Goal: Task Accomplishment & Management: Manage account settings

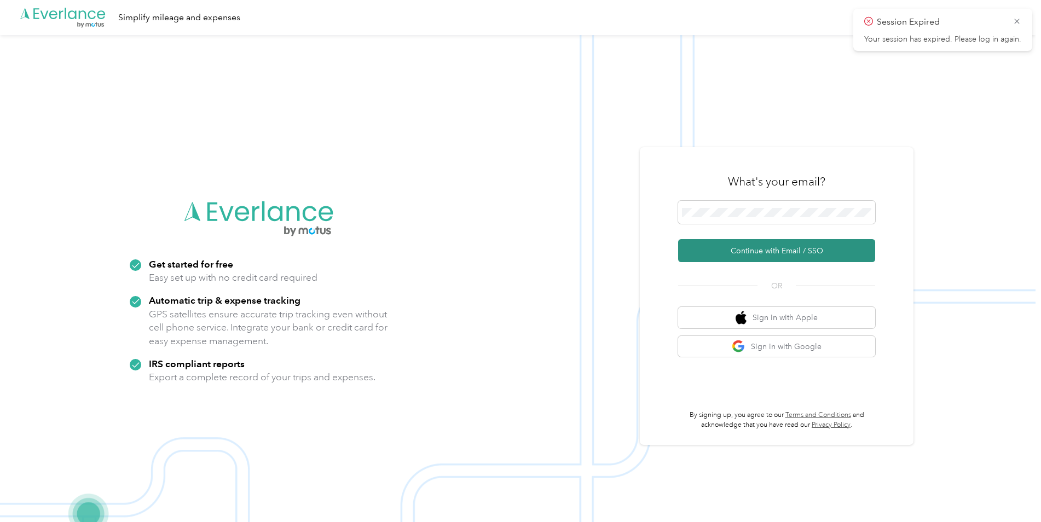
click at [757, 252] on button "Continue with Email / SSO" at bounding box center [776, 250] width 197 height 23
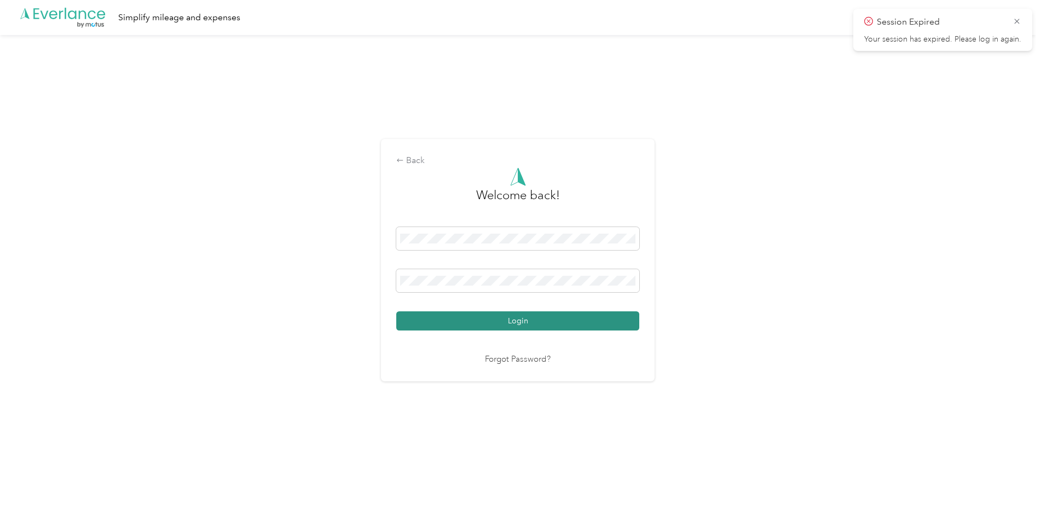
click at [495, 321] on button "Login" at bounding box center [517, 320] width 243 height 19
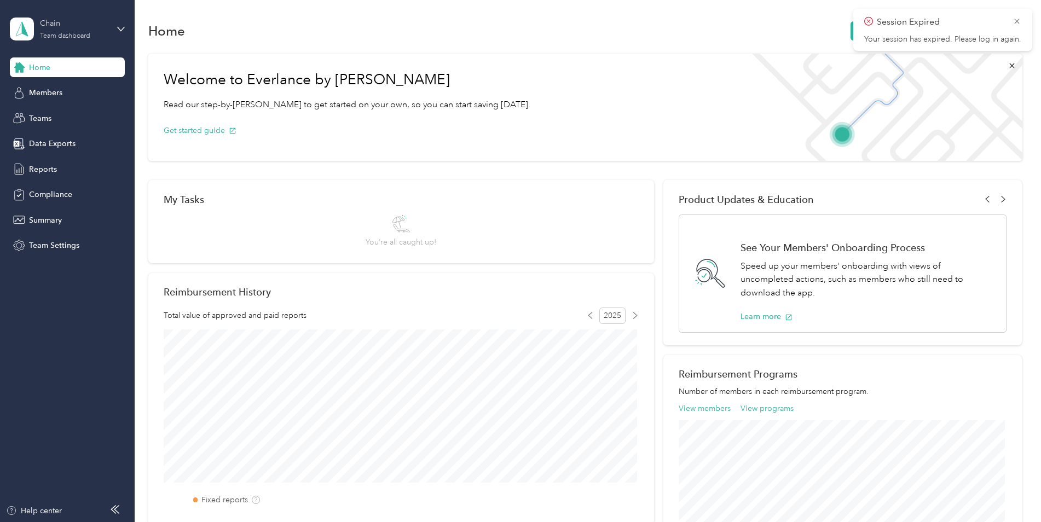
click at [56, 34] on div "Team dashboard" at bounding box center [65, 36] width 50 height 7
click at [82, 114] on div "Personal dashboard" at bounding box center [54, 114] width 69 height 11
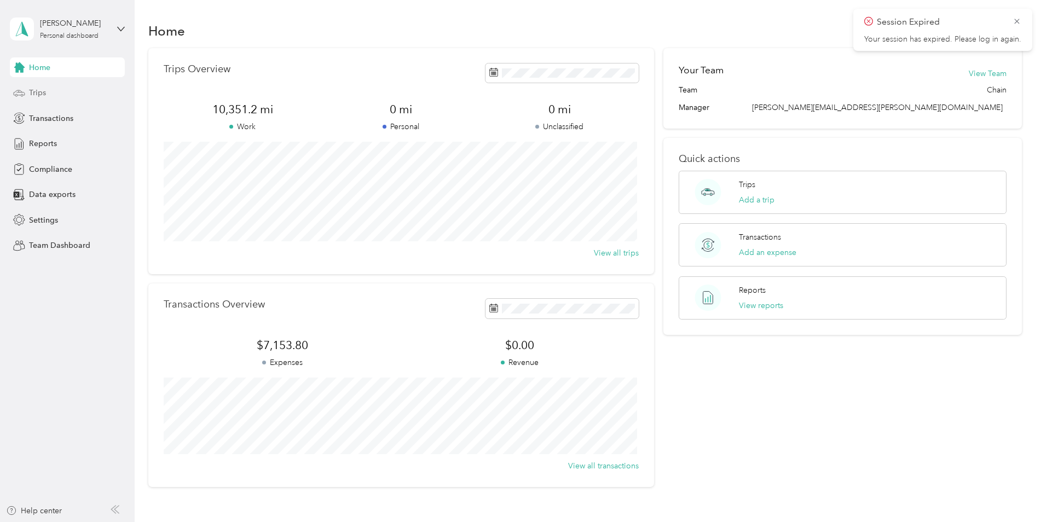
click at [43, 95] on span "Trips" at bounding box center [37, 92] width 17 height 11
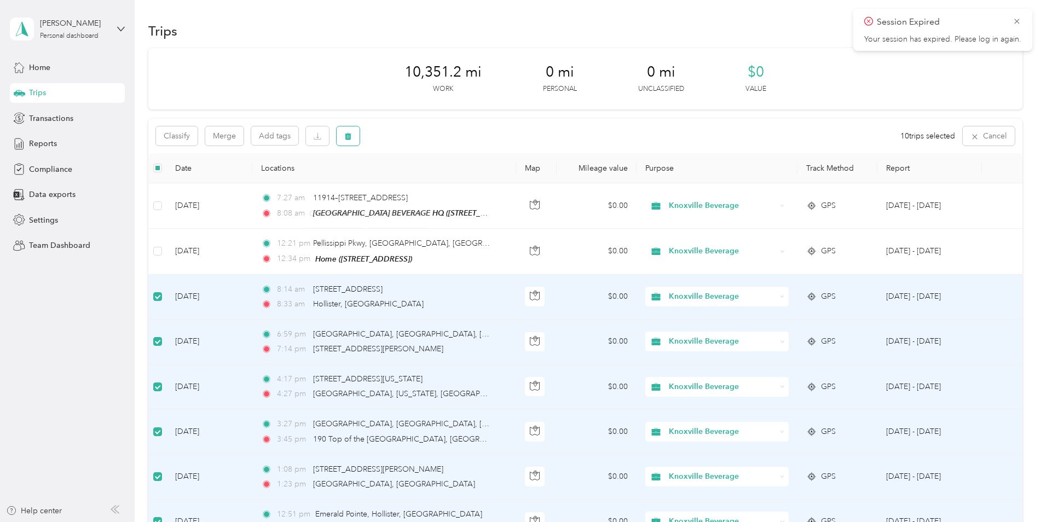
click at [350, 135] on icon "button" at bounding box center [348, 136] width 7 height 7
click at [424, 184] on button "Yes" at bounding box center [431, 182] width 21 height 18
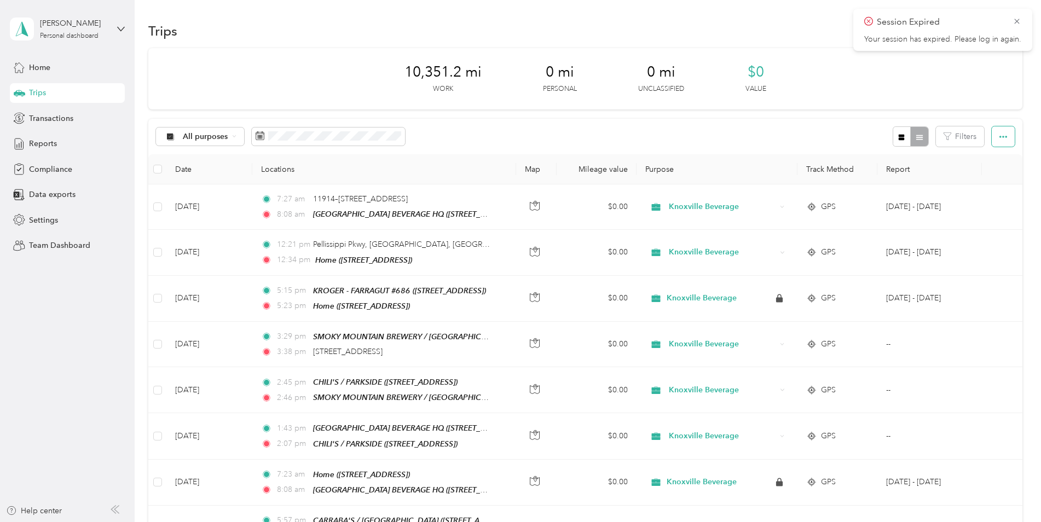
click at [1003, 140] on icon "button" at bounding box center [1003, 137] width 8 height 8
click at [1017, 19] on icon at bounding box center [1017, 21] width 9 height 10
click at [1002, 32] on button "New trip" at bounding box center [993, 30] width 58 height 19
click at [991, 26] on button "New trip" at bounding box center [993, 30] width 58 height 19
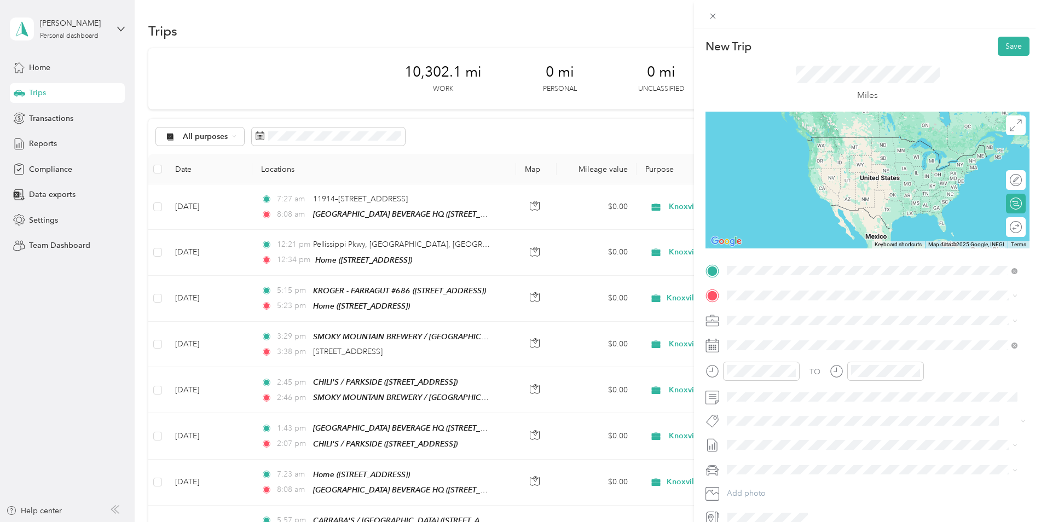
click at [767, 317] on strong "Home" at bounding box center [758, 314] width 21 height 10
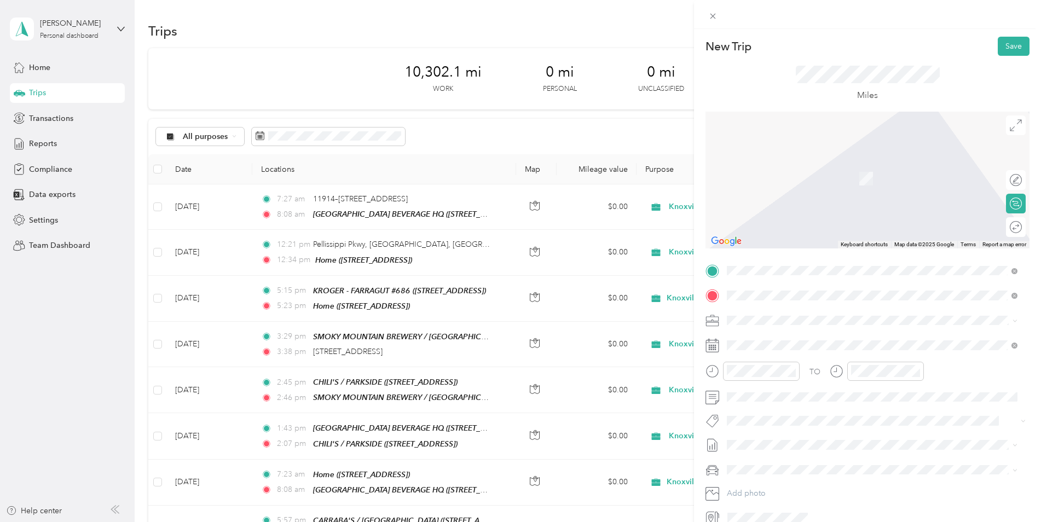
click at [833, 340] on span "1335 East Weisgarber Road Knoxville, Tennessee 37909, United States" at bounding box center [833, 335] width 170 height 10
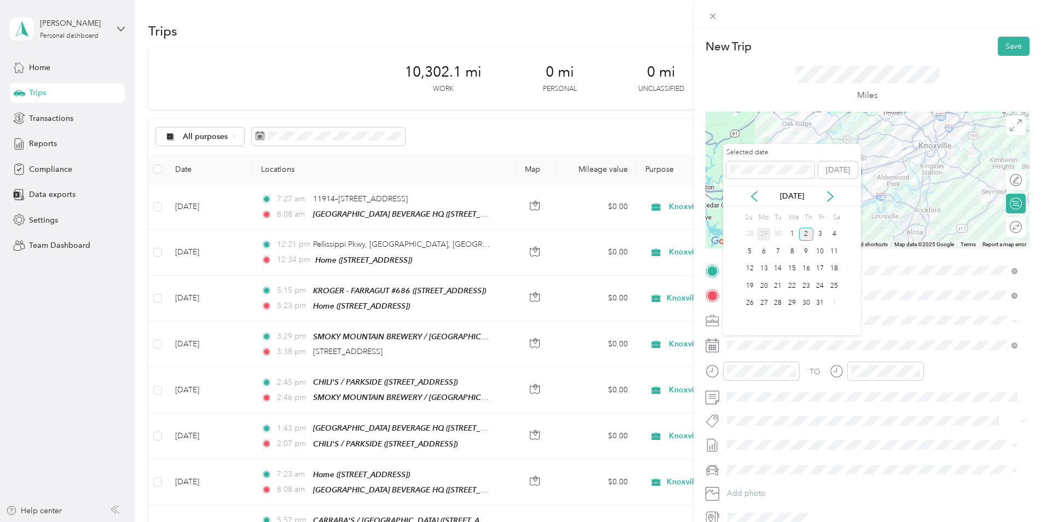
click at [766, 238] on div "29" at bounding box center [764, 235] width 14 height 14
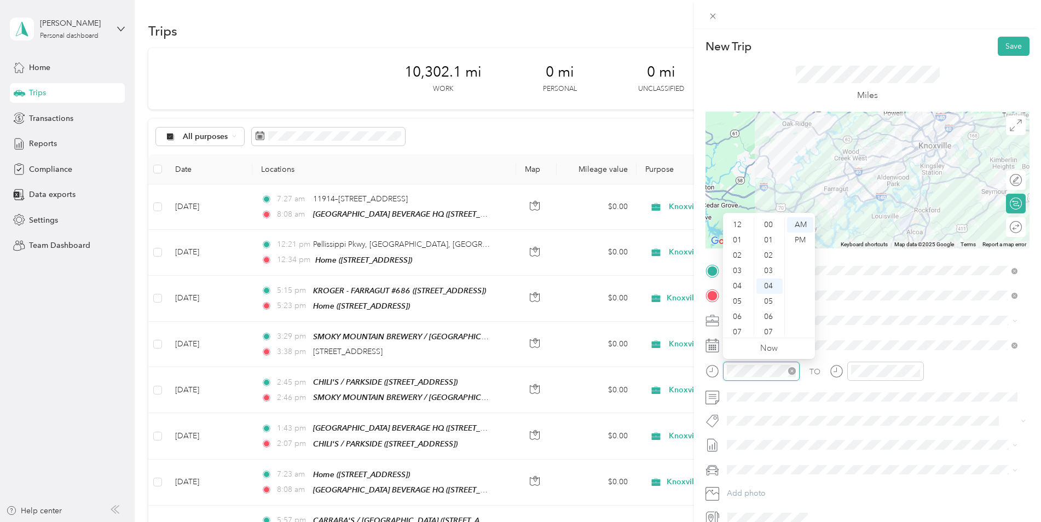
scroll to position [66, 0]
click at [739, 265] on div "07" at bounding box center [738, 266] width 26 height 15
click at [772, 328] on div "11" at bounding box center [769, 332] width 26 height 15
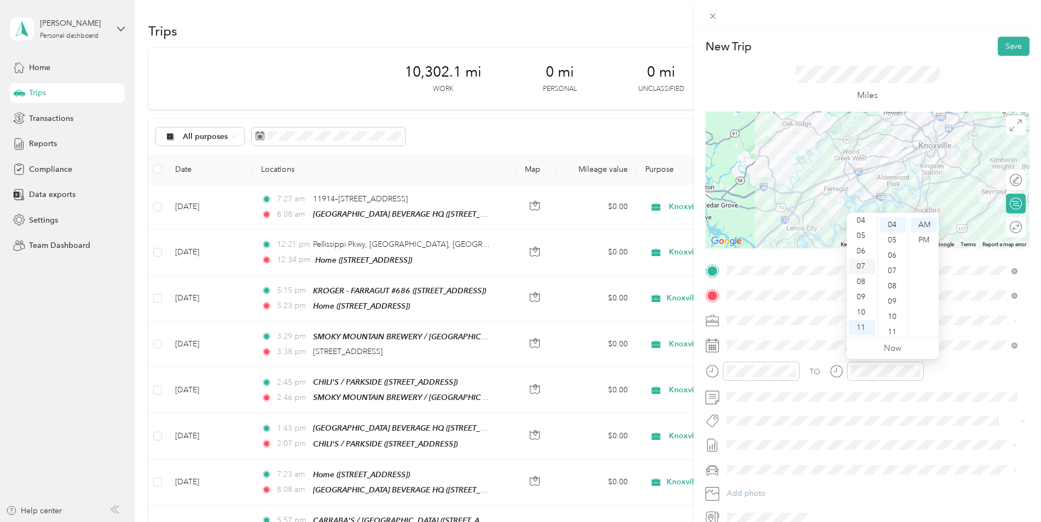
click at [862, 267] on div "07" at bounding box center [862, 266] width 26 height 15
click at [893, 326] on div "58" at bounding box center [893, 328] width 26 height 15
click at [956, 389] on span at bounding box center [876, 398] width 306 height 18
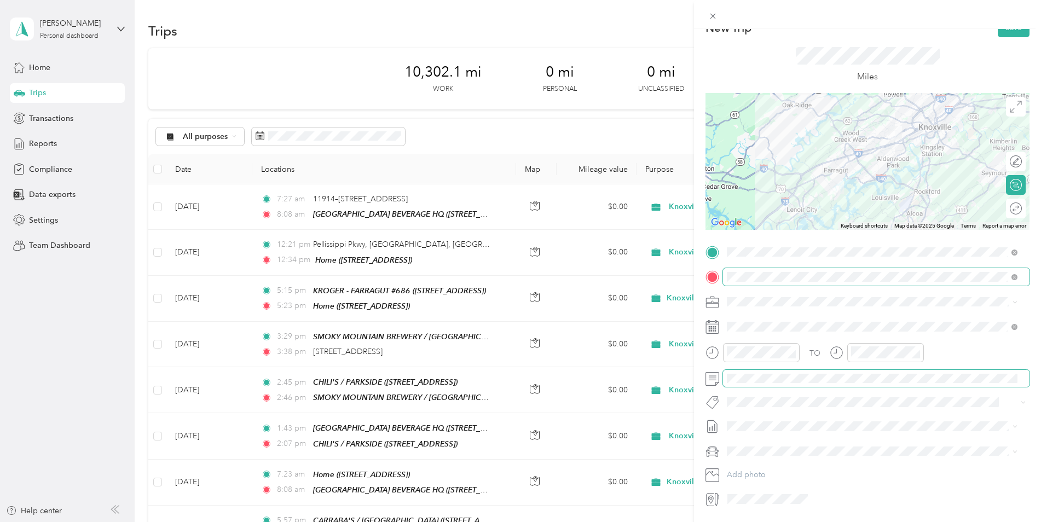
scroll to position [0, 0]
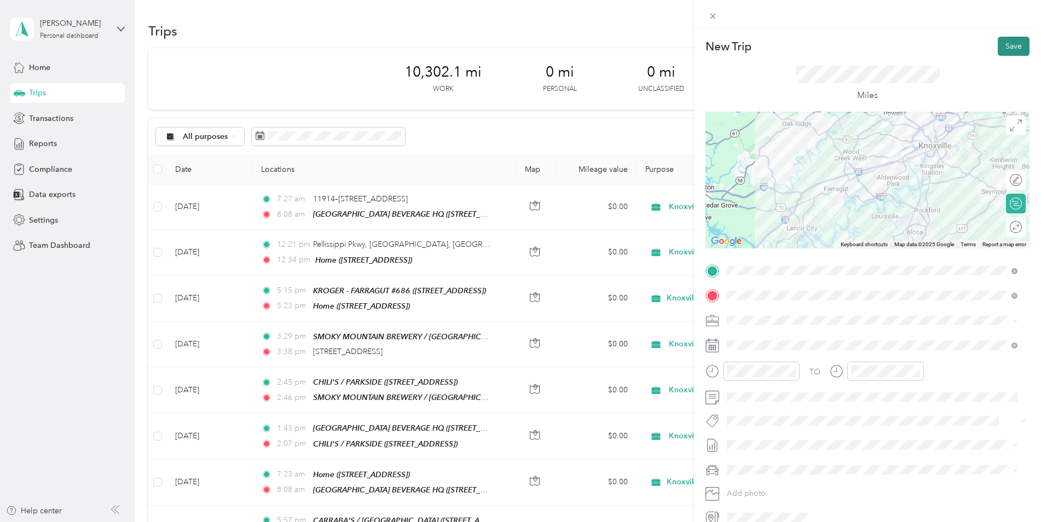
click at [1008, 41] on button "Save" at bounding box center [1014, 46] width 32 height 19
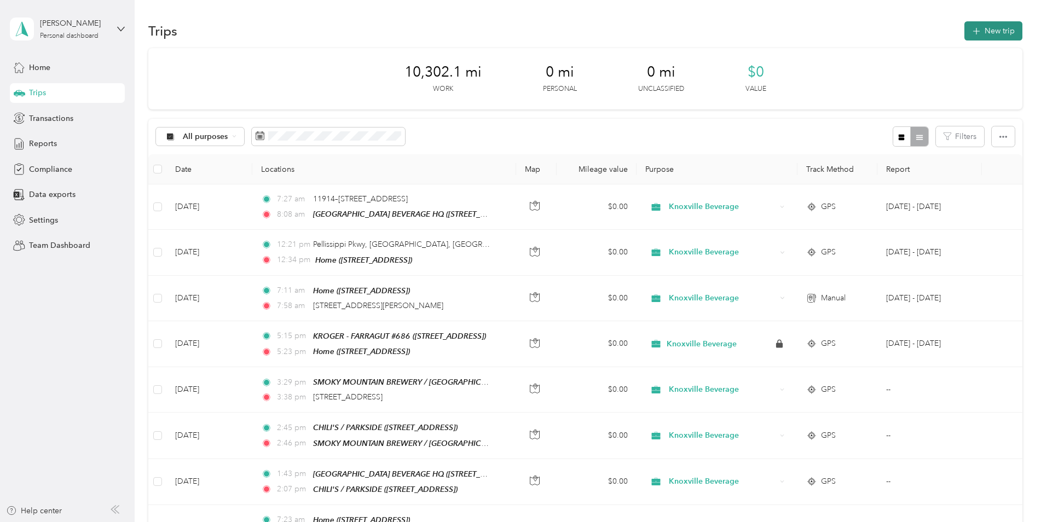
click at [990, 37] on button "New trip" at bounding box center [993, 30] width 58 height 19
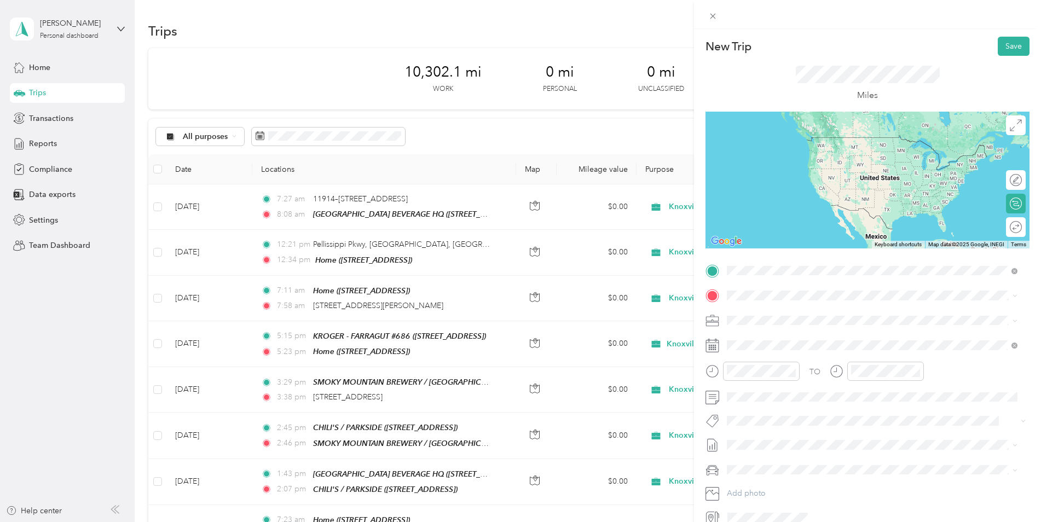
click at [810, 320] on strong "KNOXVILLE BEVERAGE HQ" at bounding box center [854, 316] width 139 height 10
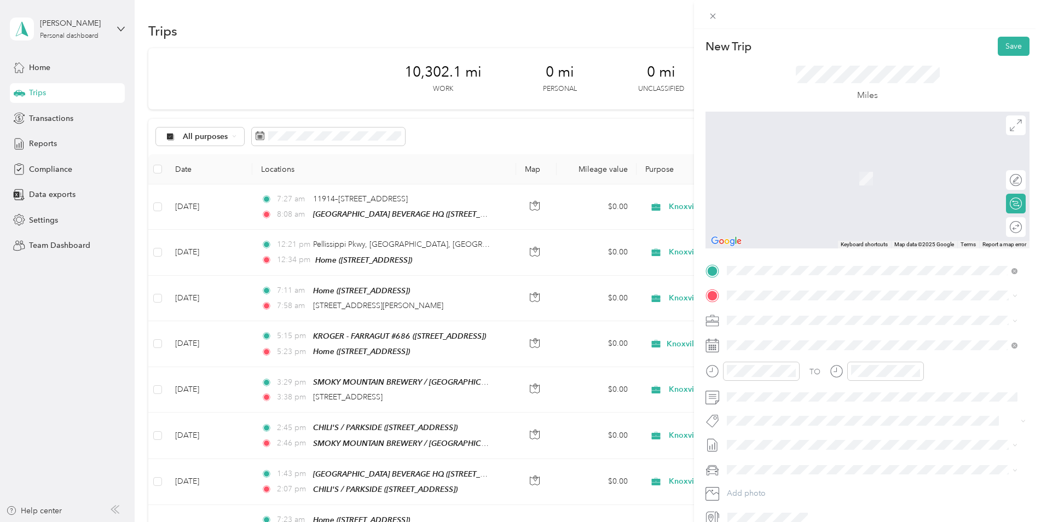
click at [817, 352] on span "12319 Blacksburg Ln, 37922, Knoxville, TN, United States" at bounding box center [783, 350] width 70 height 9
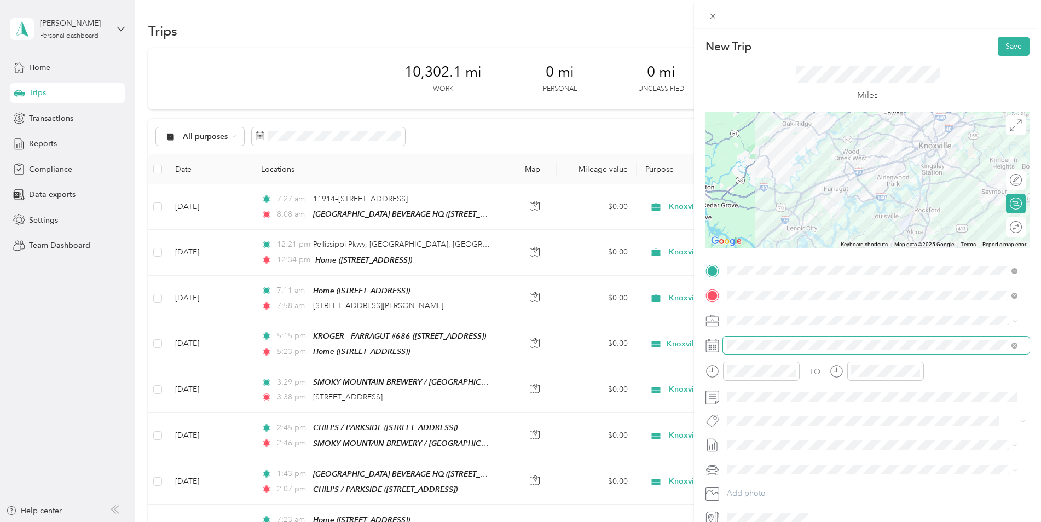
click at [822, 351] on span at bounding box center [876, 346] width 306 height 18
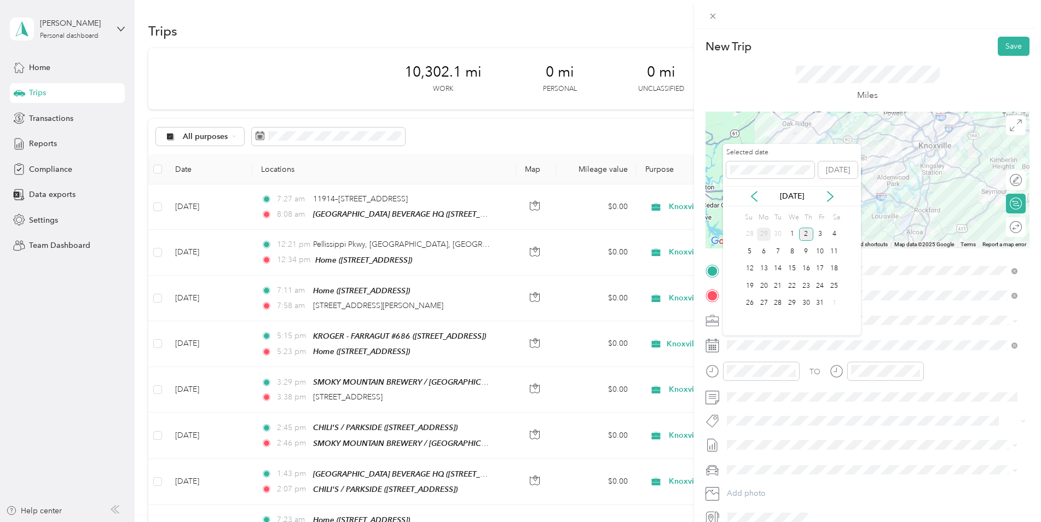
click at [766, 233] on div "29" at bounding box center [764, 235] width 14 height 14
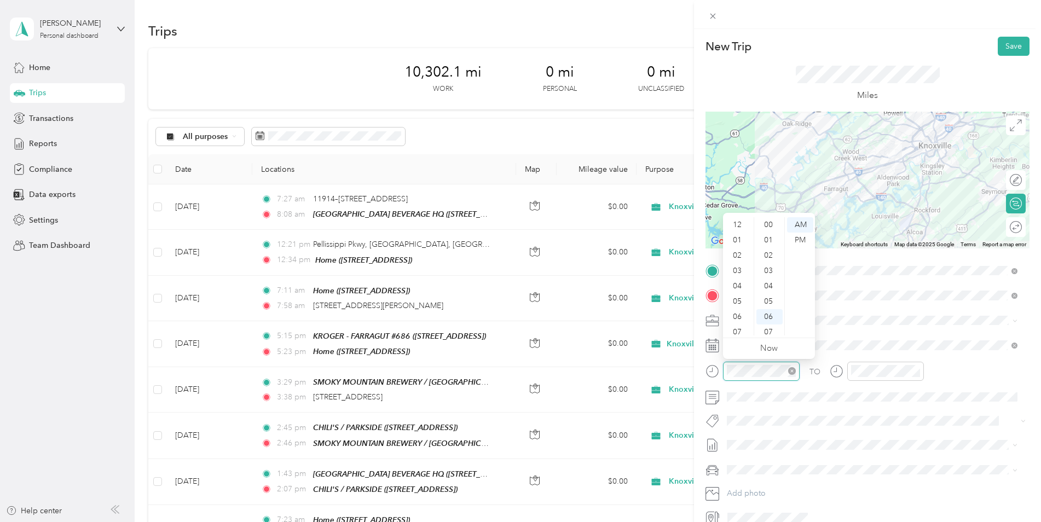
scroll to position [66, 0]
click at [741, 231] on div "05" at bounding box center [738, 235] width 26 height 15
click at [800, 235] on div "PM" at bounding box center [800, 240] width 26 height 15
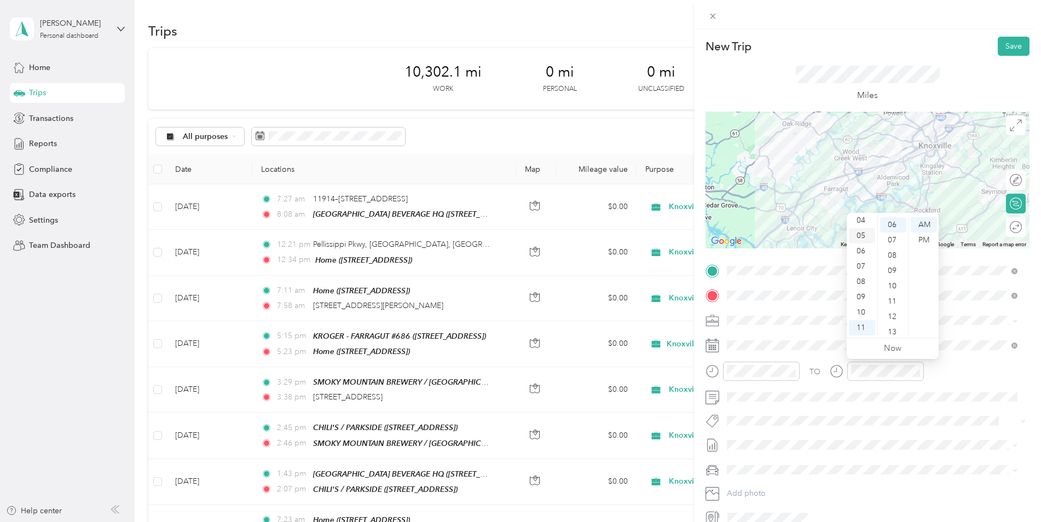
click at [859, 236] on div "05" at bounding box center [862, 235] width 26 height 15
click at [895, 332] on div "20" at bounding box center [893, 335] width 26 height 15
click at [916, 236] on div "PM" at bounding box center [924, 240] width 26 height 15
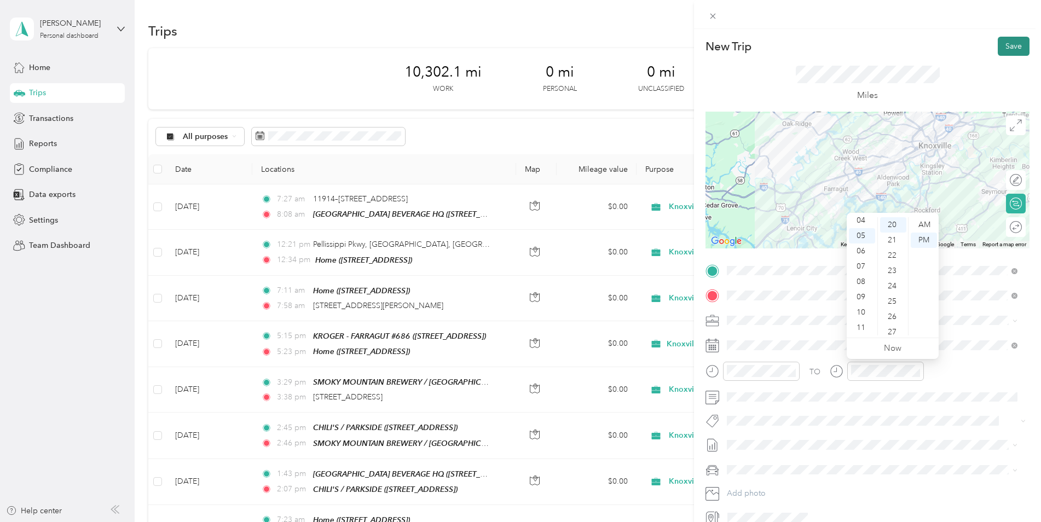
click at [1005, 46] on button "Save" at bounding box center [1014, 46] width 32 height 19
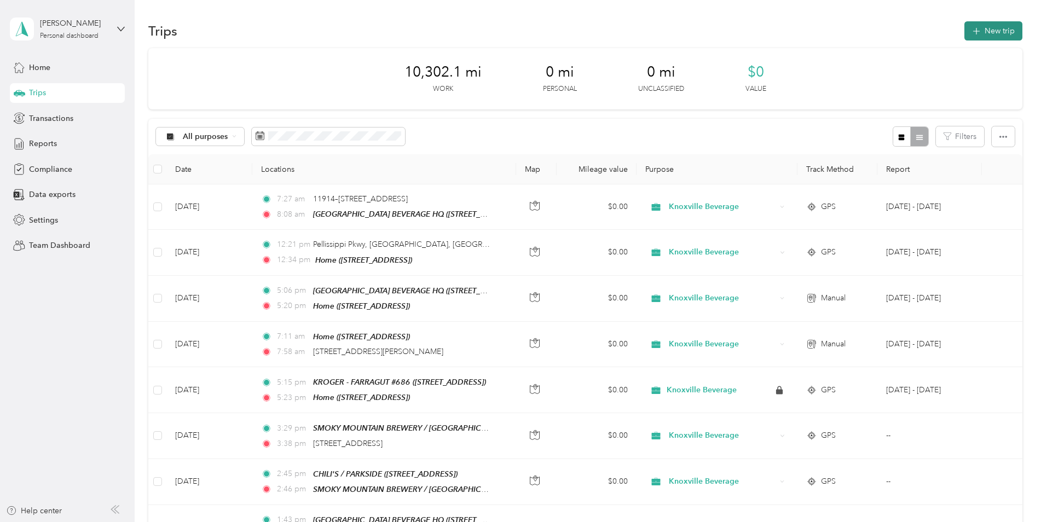
click at [983, 32] on button "New trip" at bounding box center [993, 30] width 58 height 19
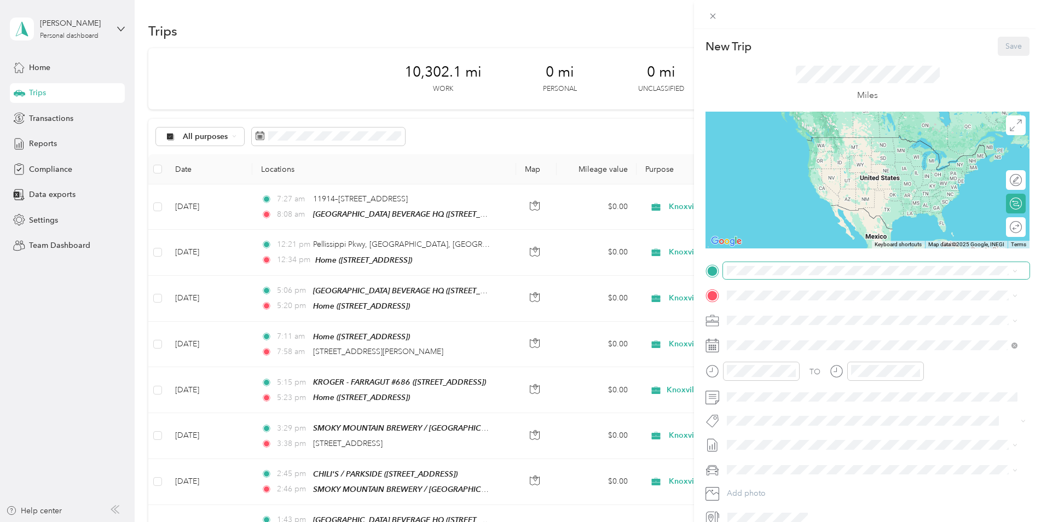
click at [775, 277] on span at bounding box center [876, 271] width 306 height 18
click at [786, 313] on strong "KNOXVILLE BEVERAGE HQ" at bounding box center [854, 316] width 139 height 10
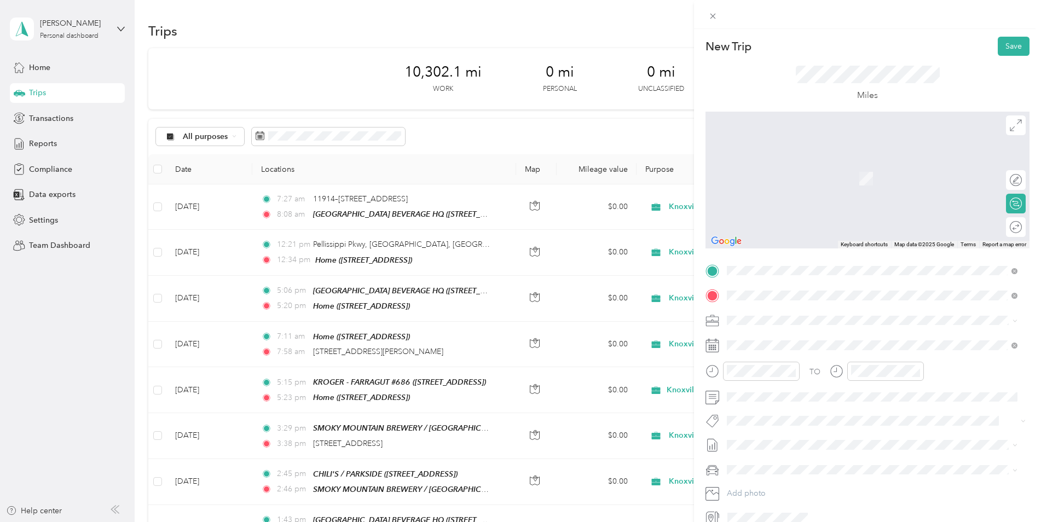
click at [786, 342] on div "Home" at bounding box center [783, 339] width 70 height 10
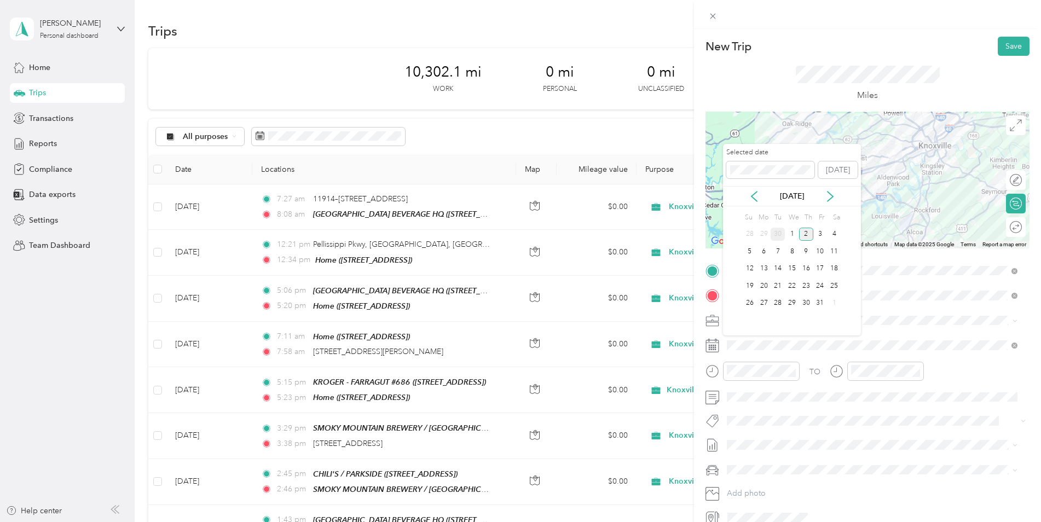
click at [773, 233] on div "30" at bounding box center [778, 235] width 14 height 14
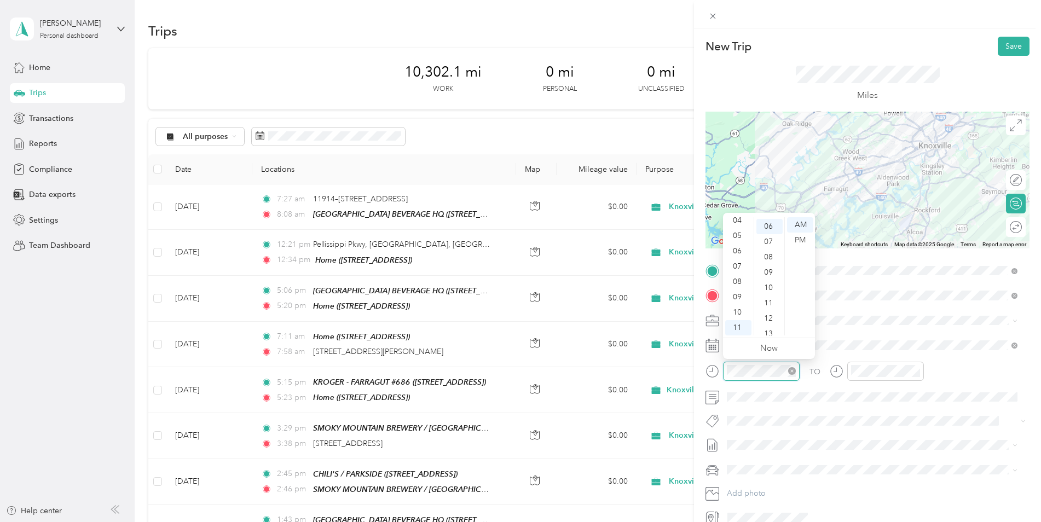
scroll to position [92, 0]
click at [767, 245] on div "07" at bounding box center [769, 240] width 26 height 15
click at [768, 330] on div "14" at bounding box center [769, 332] width 26 height 15
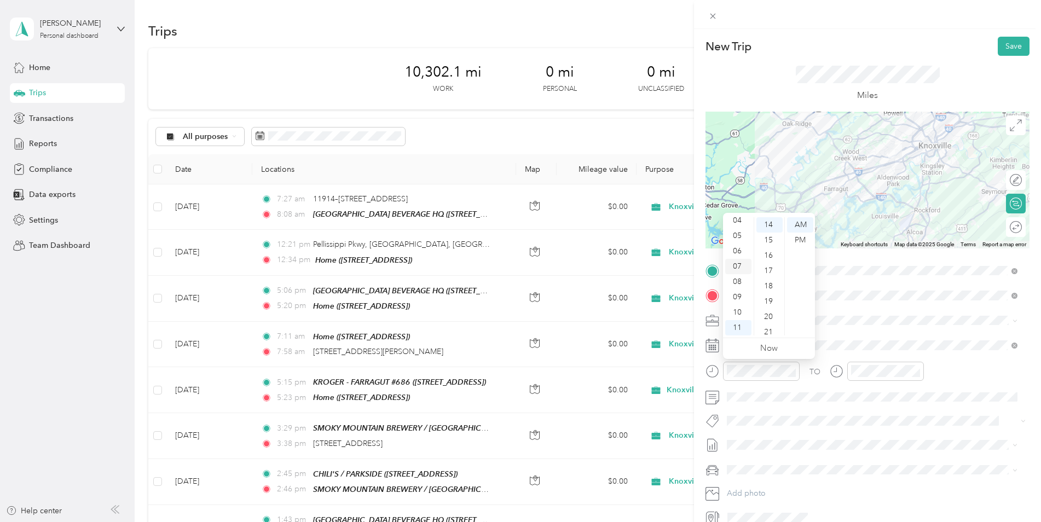
click at [732, 265] on div "07" at bounding box center [738, 266] width 26 height 15
click at [767, 238] on div "15" at bounding box center [769, 240] width 26 height 15
click at [850, 329] on div "TO Add photo" at bounding box center [867, 394] width 324 height 264
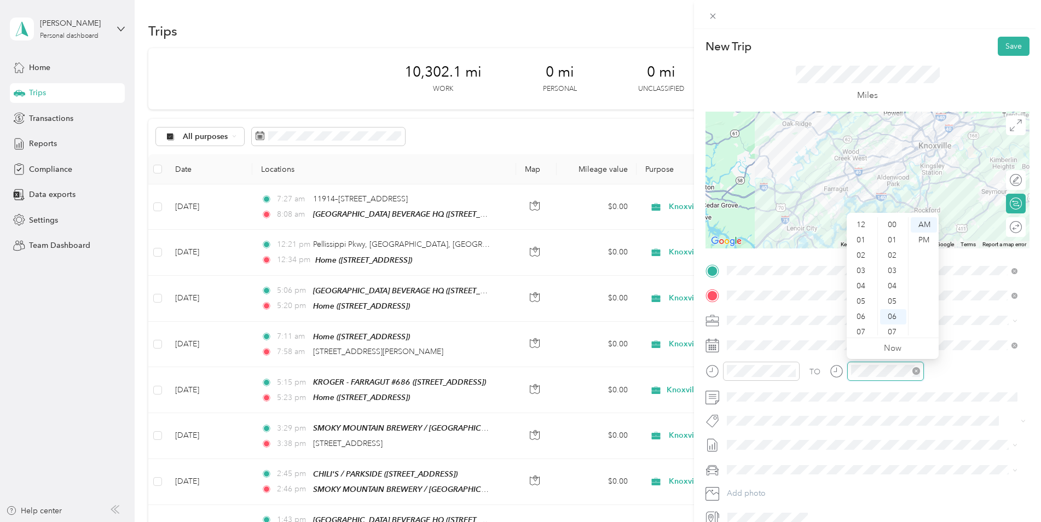
scroll to position [66, 0]
click at [865, 265] on div "07" at bounding box center [862, 266] width 26 height 15
click at [893, 323] on div "53" at bounding box center [893, 324] width 26 height 15
click at [889, 328] on div "59" at bounding box center [893, 327] width 26 height 15
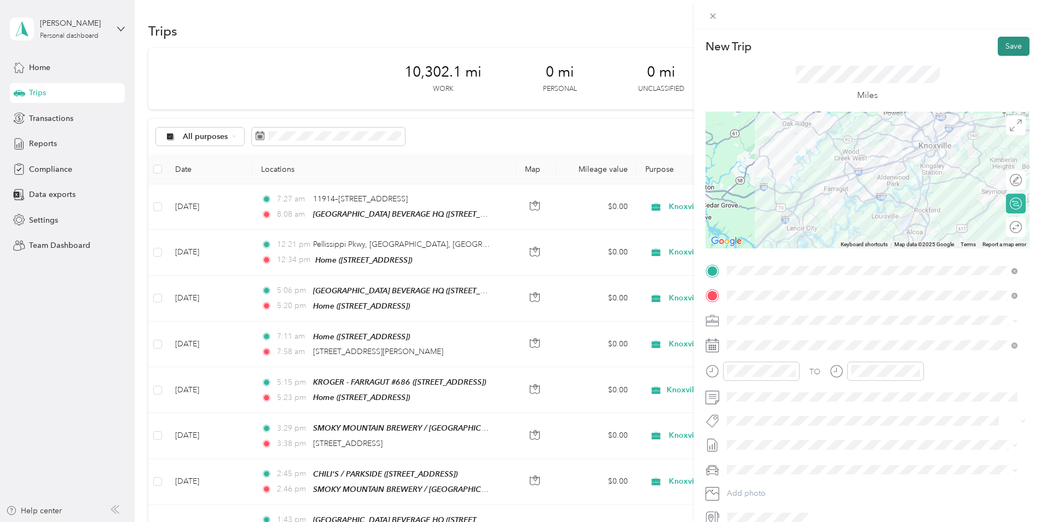
click at [1013, 44] on button "Save" at bounding box center [1014, 46] width 32 height 19
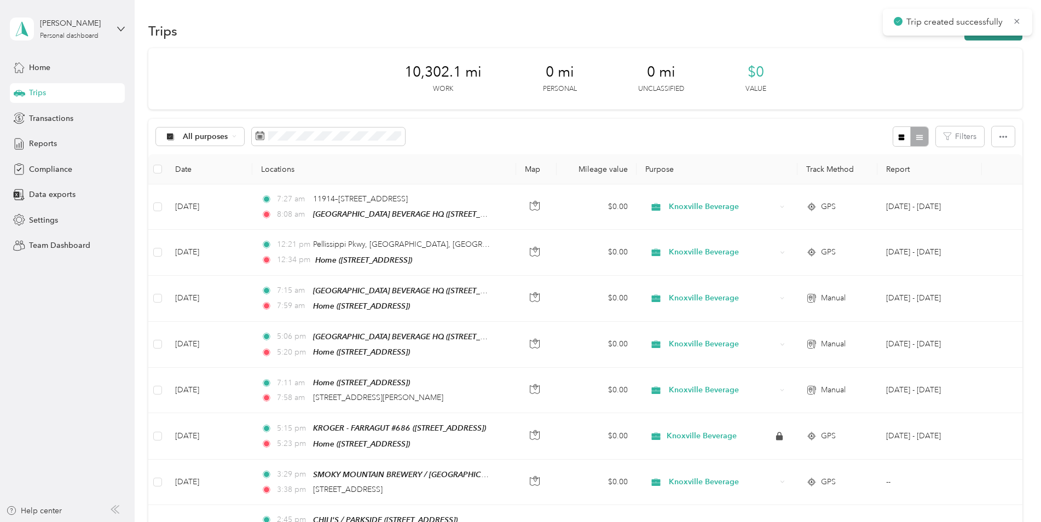
click at [975, 37] on button "New trip" at bounding box center [993, 30] width 58 height 19
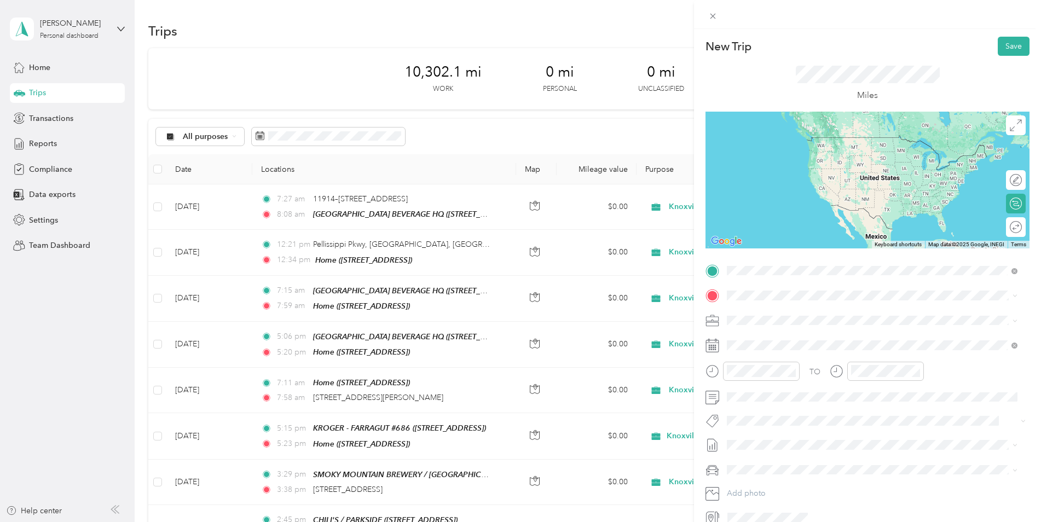
click at [805, 319] on div "TEAM KNOXVILLE BEVERAGE HQ" at bounding box center [836, 316] width 177 height 14
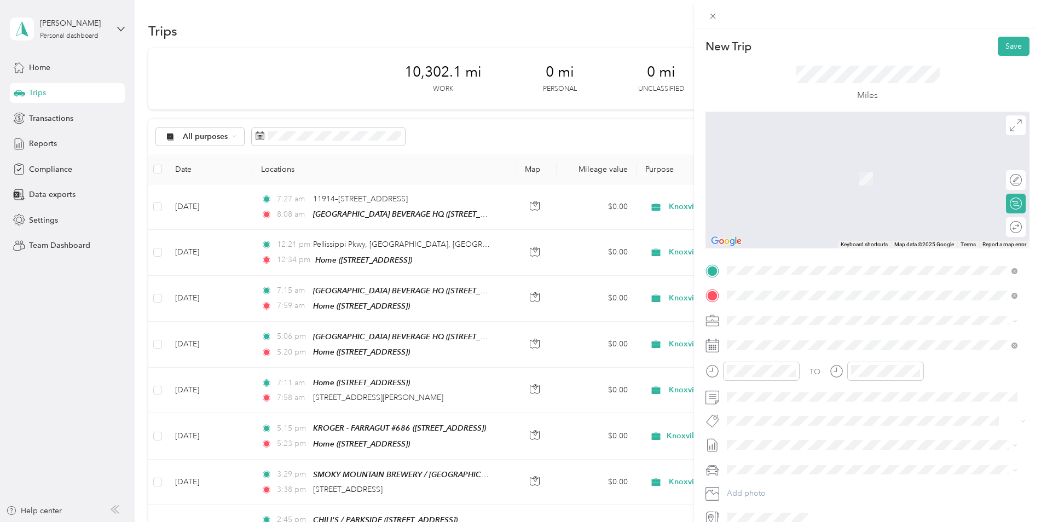
click at [791, 344] on div "Home 12319 Blacksburg Ln, 37922, Knoxville, TN, United States" at bounding box center [783, 345] width 70 height 23
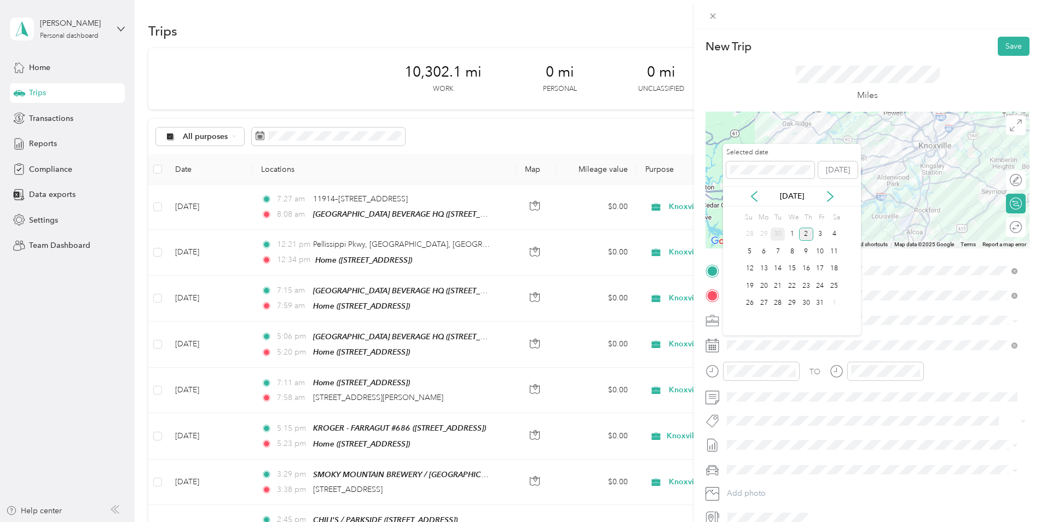
click at [777, 234] on div "30" at bounding box center [778, 235] width 14 height 14
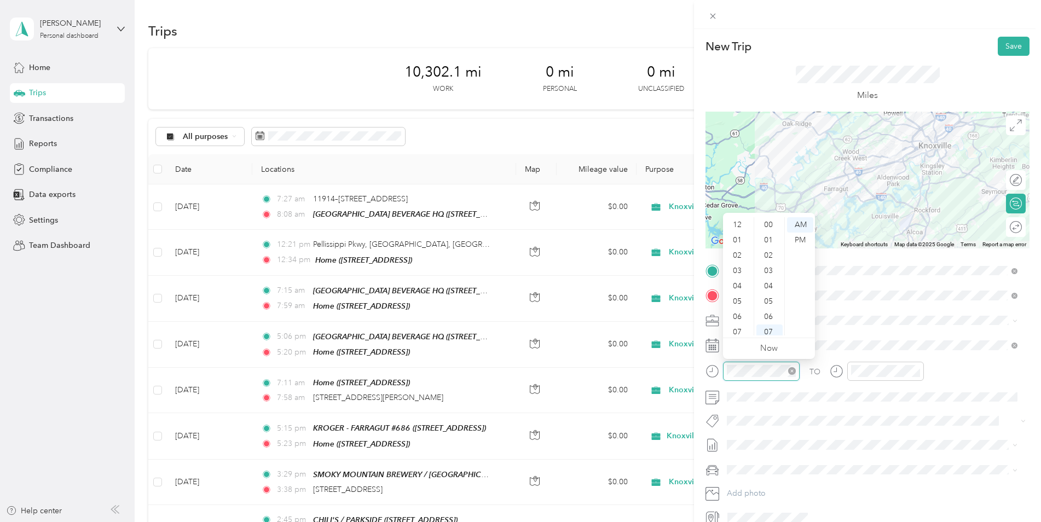
scroll to position [66, 0]
click at [737, 234] on div "05" at bounding box center [738, 235] width 26 height 15
click at [770, 287] on div "11" at bounding box center [769, 286] width 26 height 15
click at [801, 238] on div "PM" at bounding box center [800, 240] width 26 height 15
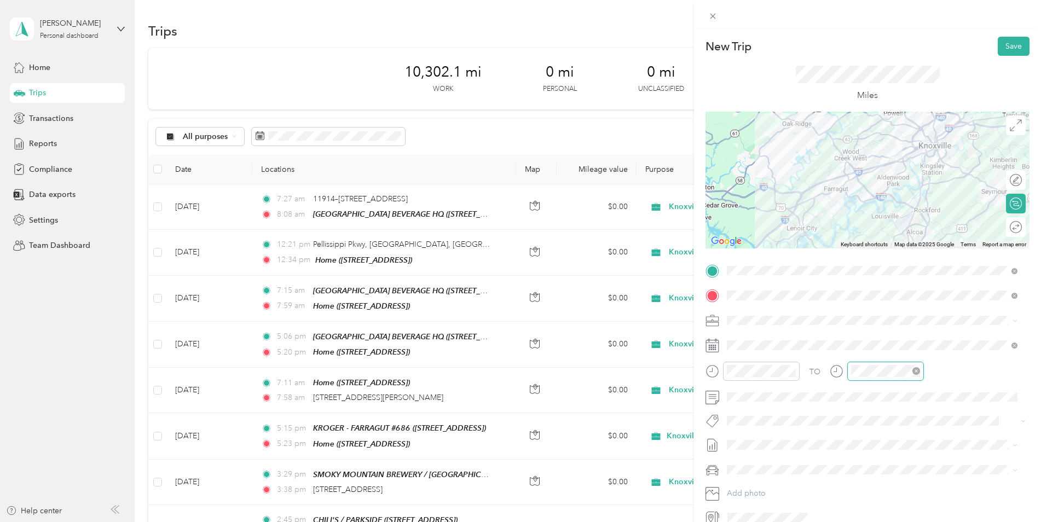
scroll to position [107, 0]
click at [859, 240] on div "05" at bounding box center [862, 235] width 26 height 15
click at [896, 319] on div "58" at bounding box center [893, 316] width 26 height 15
click at [916, 240] on div "PM" at bounding box center [924, 240] width 26 height 15
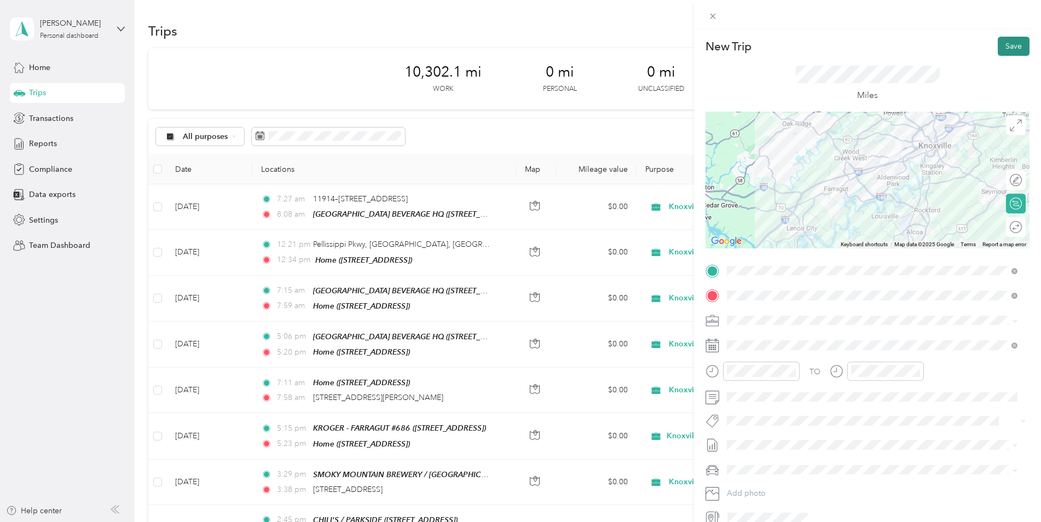
click at [1010, 48] on button "Save" at bounding box center [1014, 46] width 32 height 19
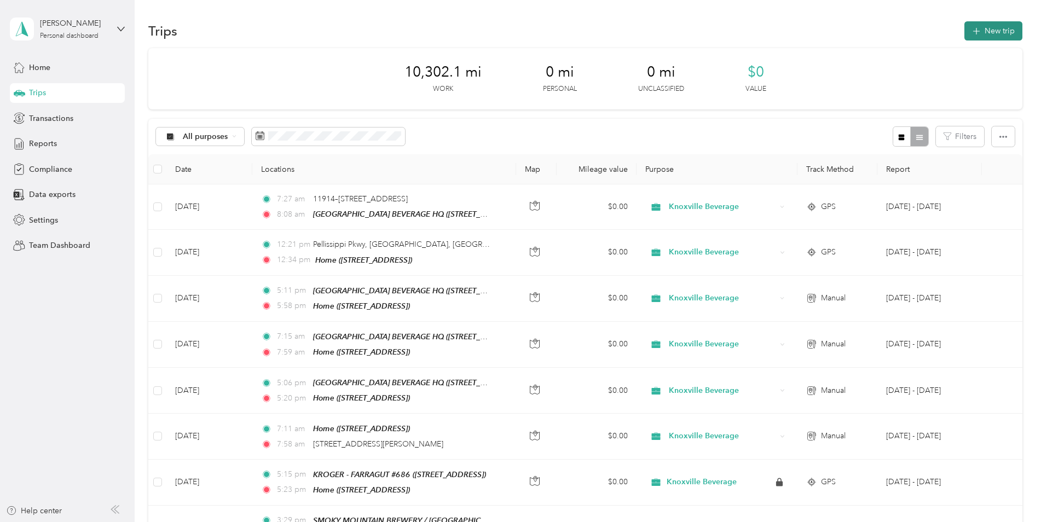
click at [977, 32] on icon "button" at bounding box center [976, 31] width 13 height 13
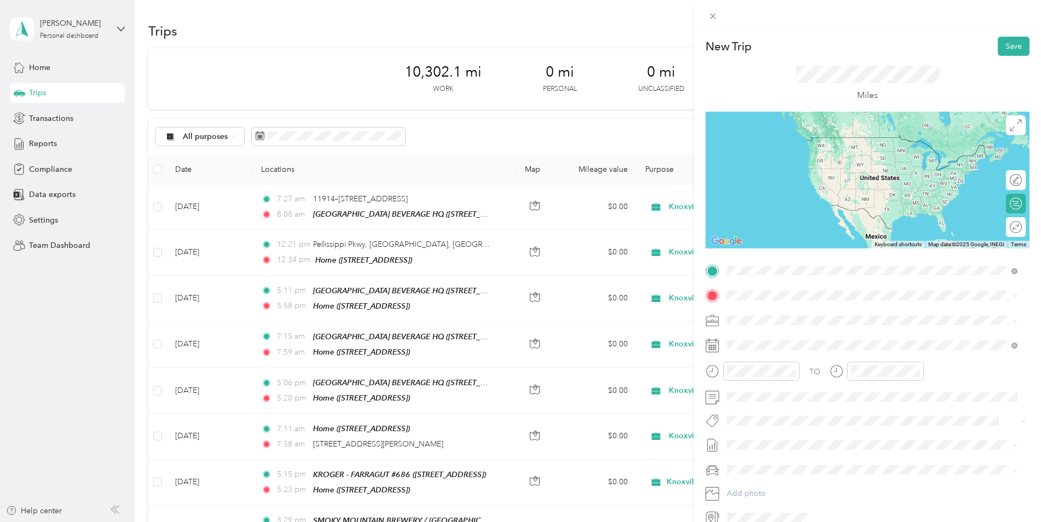
click at [809, 395] on div "Home 11600 S Northshore Dr, Knoxville, TN , 37922, Knoxville, TN, United States" at bounding box center [783, 397] width 70 height 23
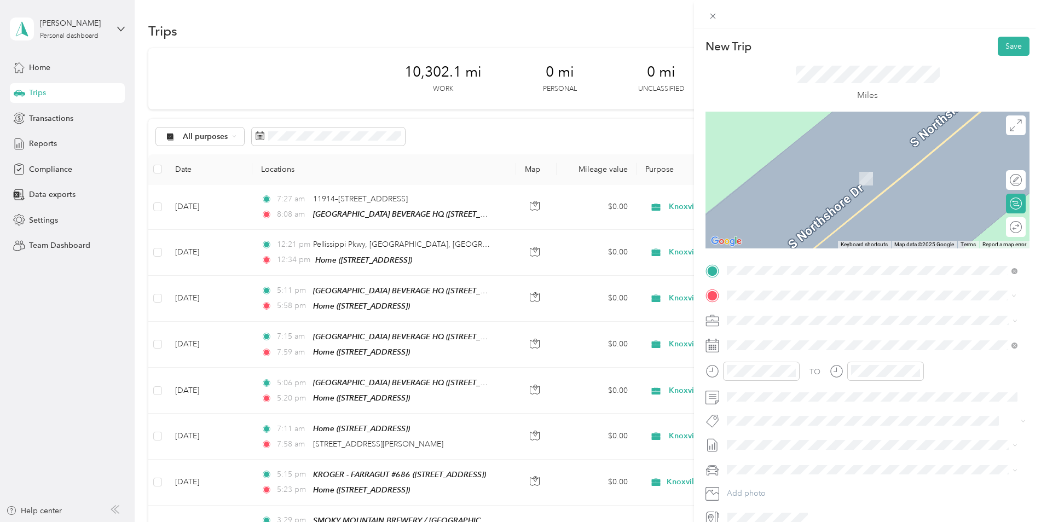
click at [784, 340] on span "1335 East Weisgarber Road Knoxville, Tennessee 37909, United States" at bounding box center [833, 335] width 170 height 10
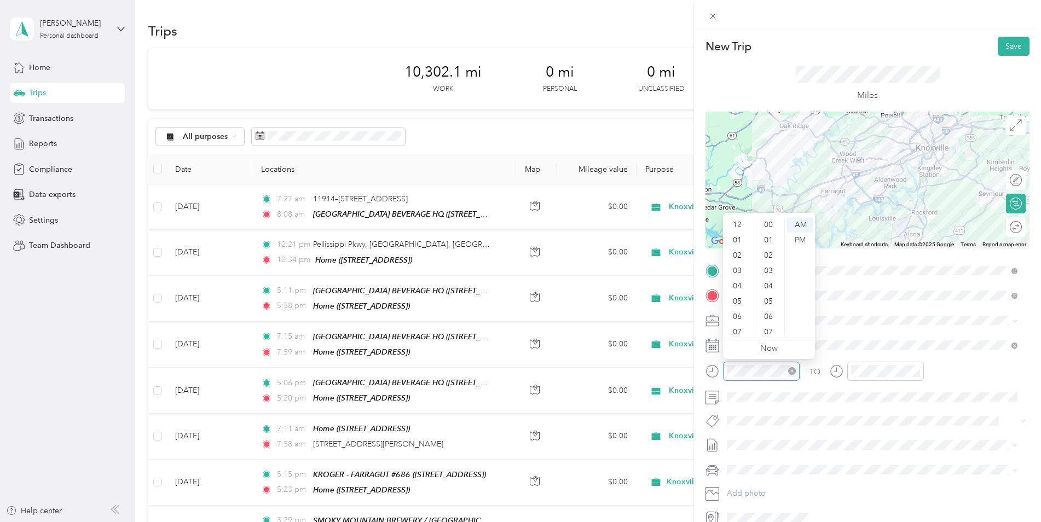
scroll to position [66, 0]
click at [742, 265] on div "07" at bounding box center [738, 266] width 26 height 15
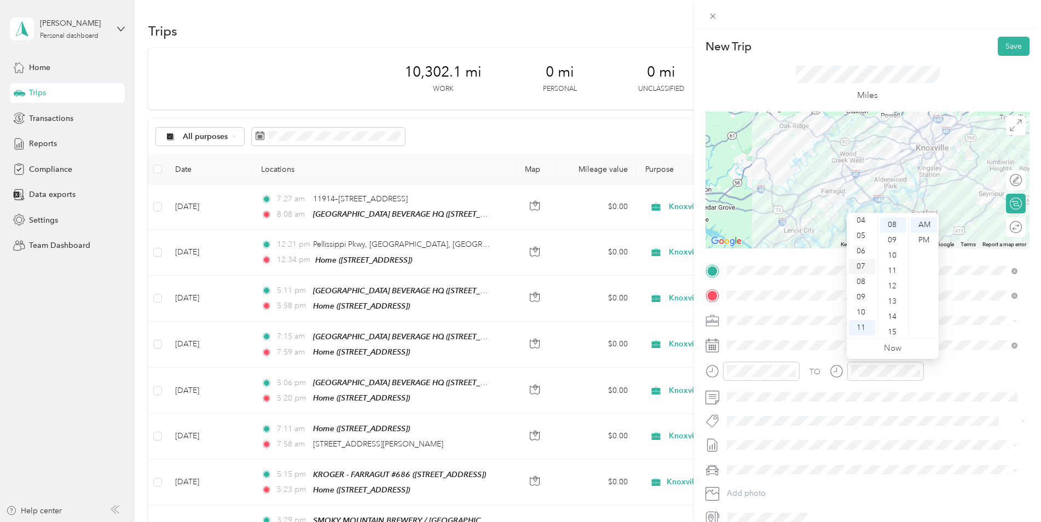
click at [863, 263] on div "07" at bounding box center [862, 266] width 26 height 15
click at [892, 320] on div "57" at bounding box center [893, 320] width 26 height 15
click at [1009, 43] on button "Save" at bounding box center [1014, 46] width 32 height 19
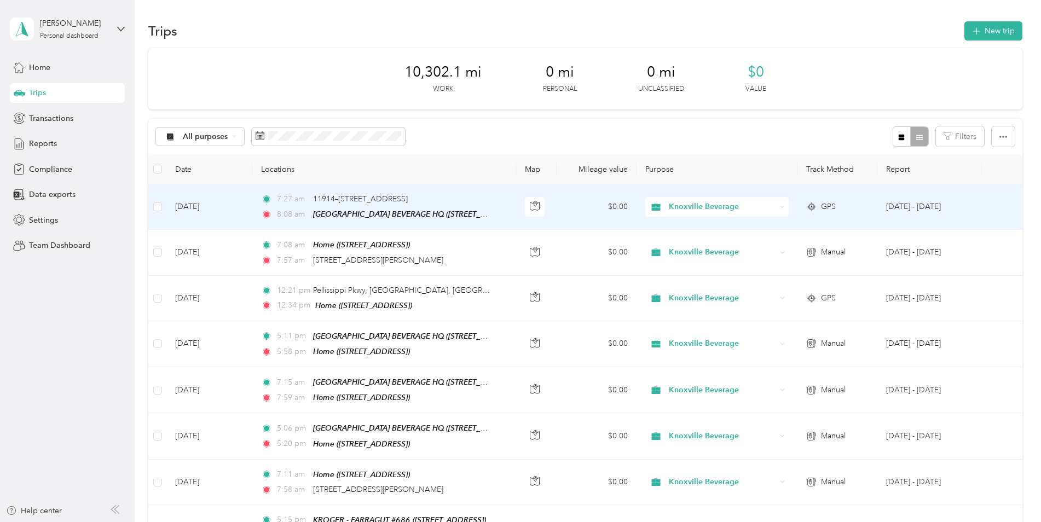
click at [982, 203] on td at bounding box center [1002, 206] width 40 height 45
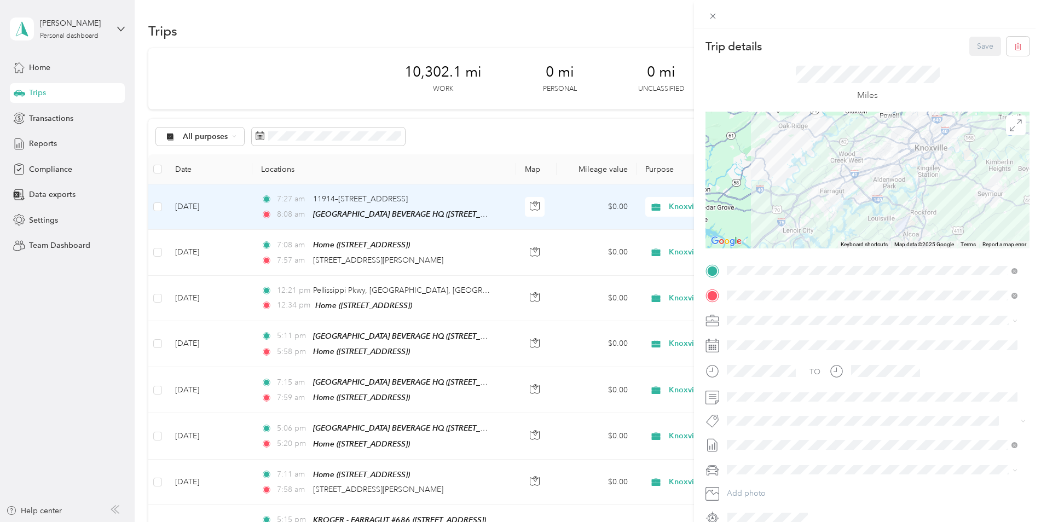
click at [594, 253] on div "Trip details Save This trip cannot be edited because it is either under review,…" at bounding box center [520, 261] width 1041 height 522
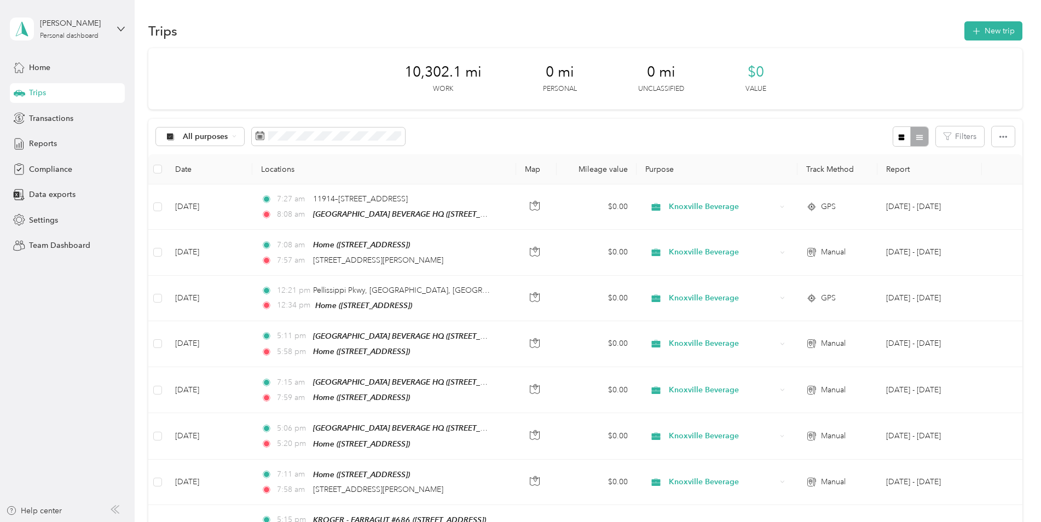
click at [583, 256] on td "$0.00" at bounding box center [597, 252] width 80 height 45
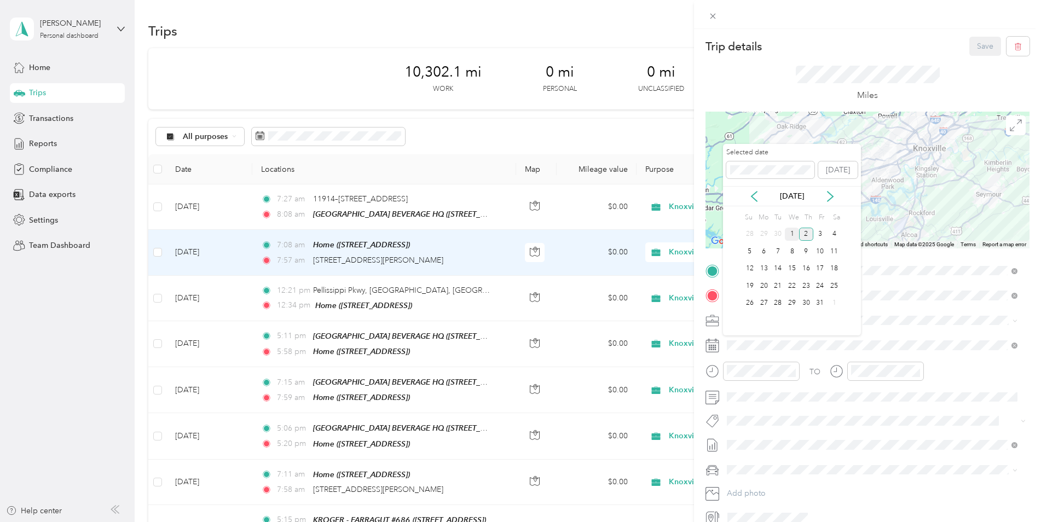
click at [790, 233] on div "1" at bounding box center [792, 235] width 14 height 14
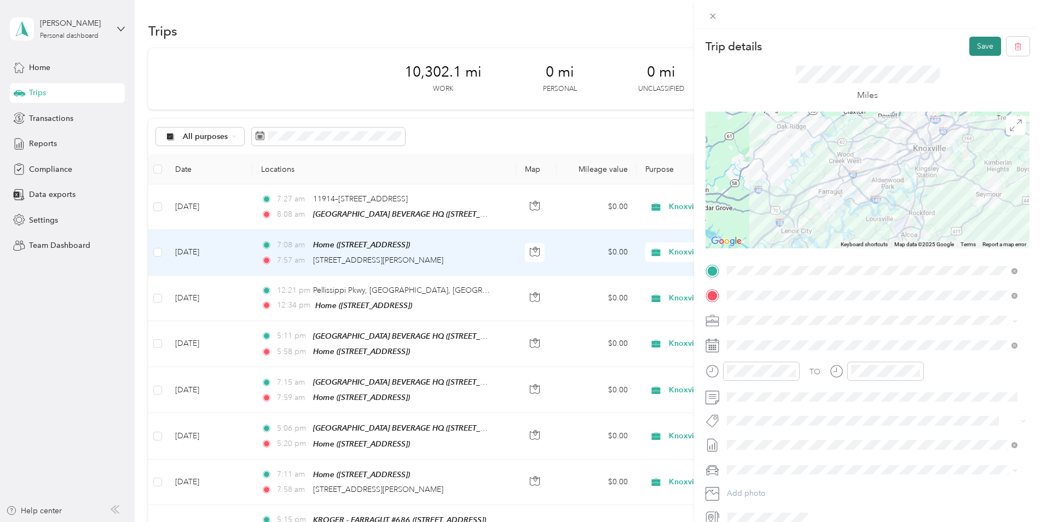
click at [971, 41] on button "Save" at bounding box center [985, 46] width 32 height 19
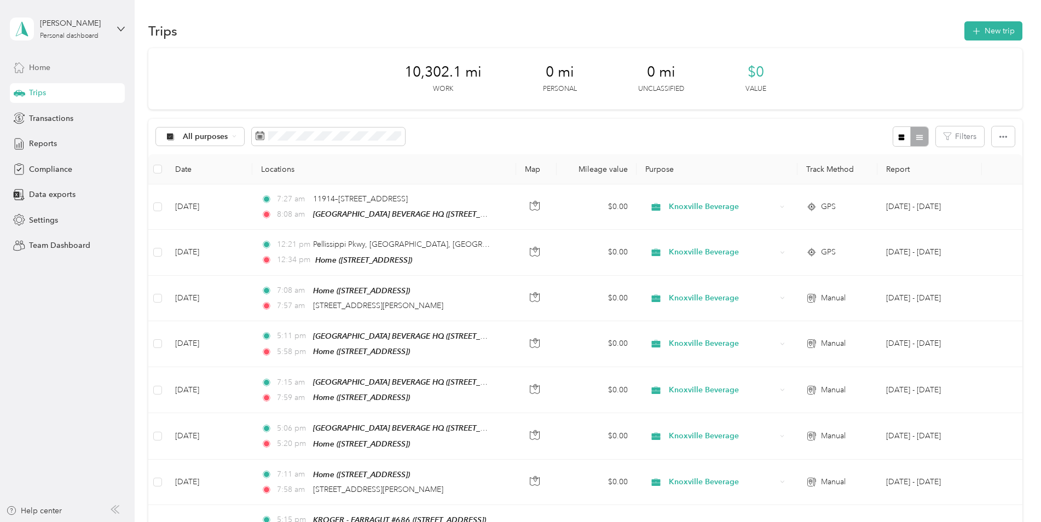
click at [41, 73] on span "Home" at bounding box center [39, 67] width 21 height 11
